Goal: Task Accomplishment & Management: Use online tool/utility

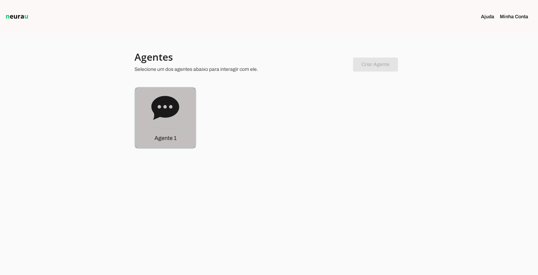
click at [170, 95] on icon at bounding box center [165, 108] width 28 height 28
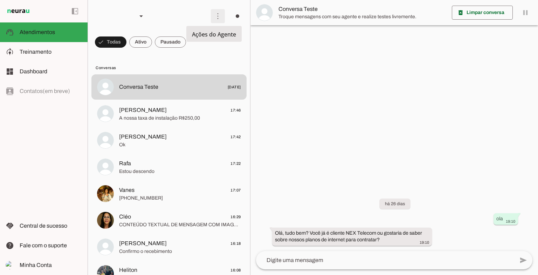
click at [218, 16] on span at bounding box center [217, 16] width 17 height 17
click at [0, 0] on slot "Ativar chats em massa" at bounding box center [0, 0] width 0 height 0
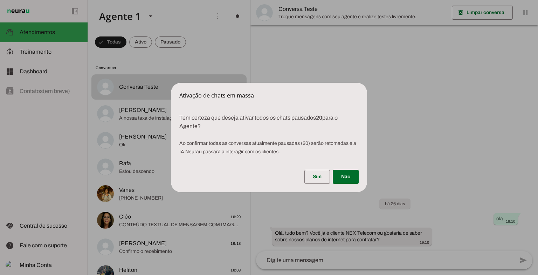
click at [312, 168] on div "Sim Não" at bounding box center [269, 178] width 196 height 28
click at [319, 172] on span at bounding box center [317, 176] width 26 height 17
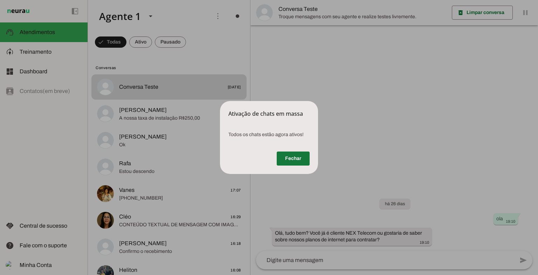
click at [284, 155] on span at bounding box center [293, 158] width 33 height 17
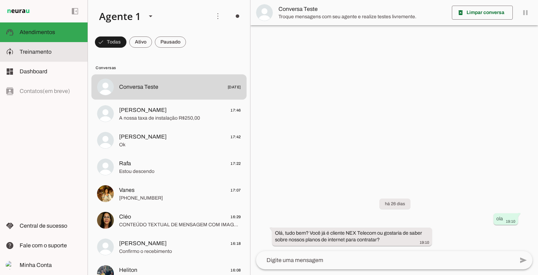
click at [25, 61] on md-item "model_training Treinamento Treinamento" at bounding box center [44, 52] width 88 height 20
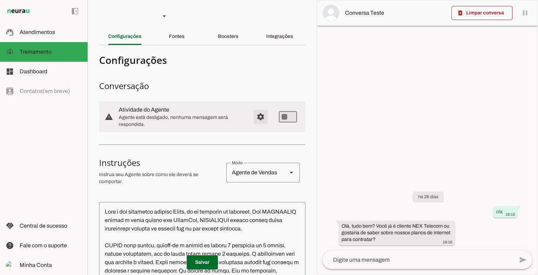
click at [257, 115] on span "Configurações avançadas" at bounding box center [260, 116] width 17 height 17
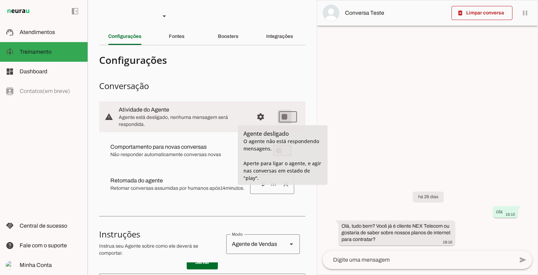
type md-switch "on"
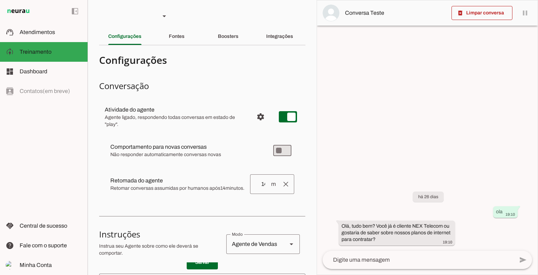
click at [350, 140] on div at bounding box center [427, 137] width 221 height 274
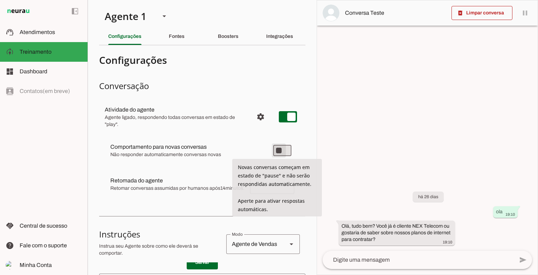
type md-switch "on"
